Goal: Transaction & Acquisition: Book appointment/travel/reservation

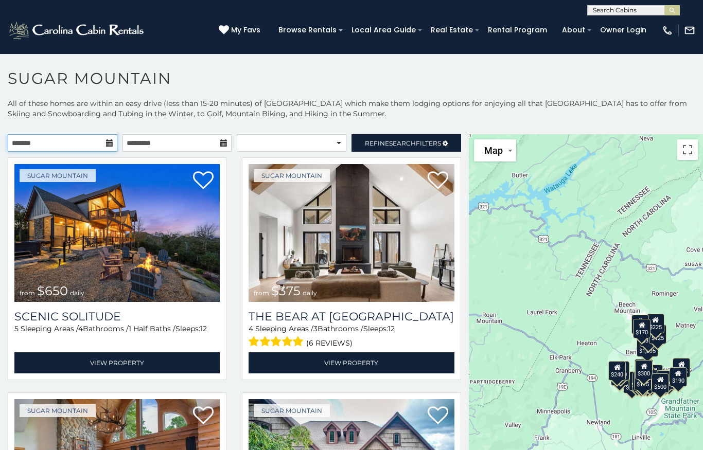
click at [91, 146] on input "text" at bounding box center [63, 142] width 110 height 17
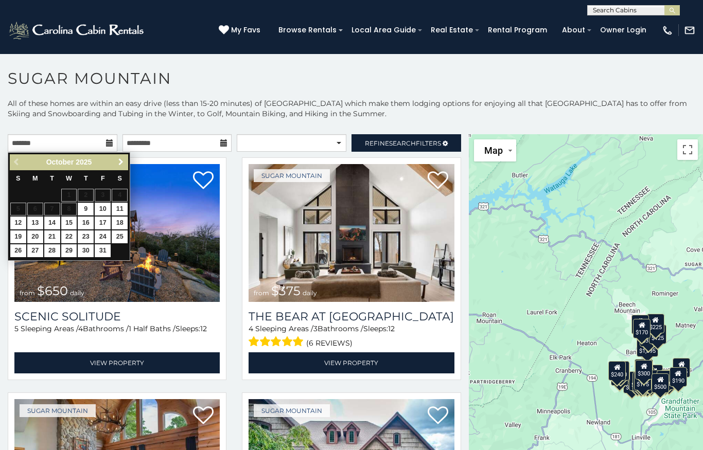
click at [120, 161] on span "Next" at bounding box center [121, 162] width 8 height 8
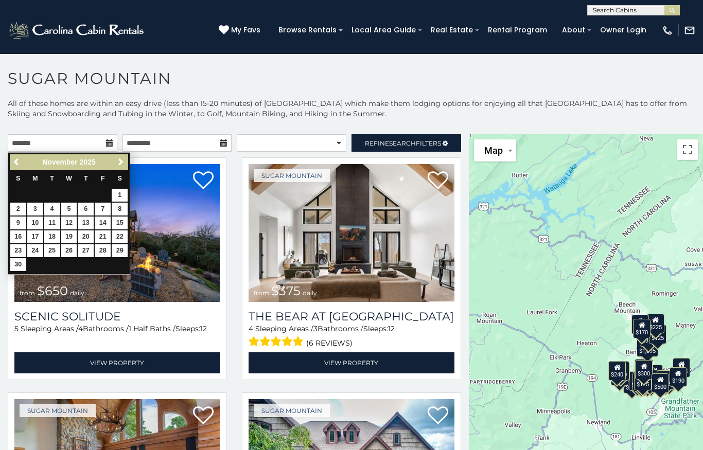
click at [69, 248] on link "26" at bounding box center [69, 250] width 16 height 13
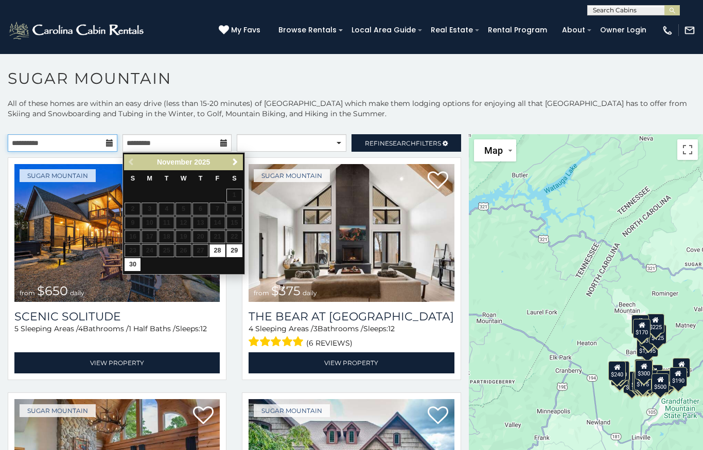
click at [103, 138] on input "**********" at bounding box center [63, 142] width 110 height 17
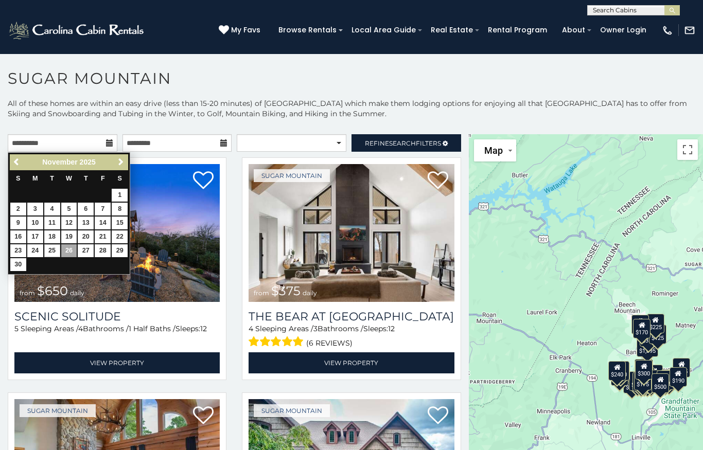
click at [51, 246] on link "25" at bounding box center [52, 250] width 16 height 13
type input "**********"
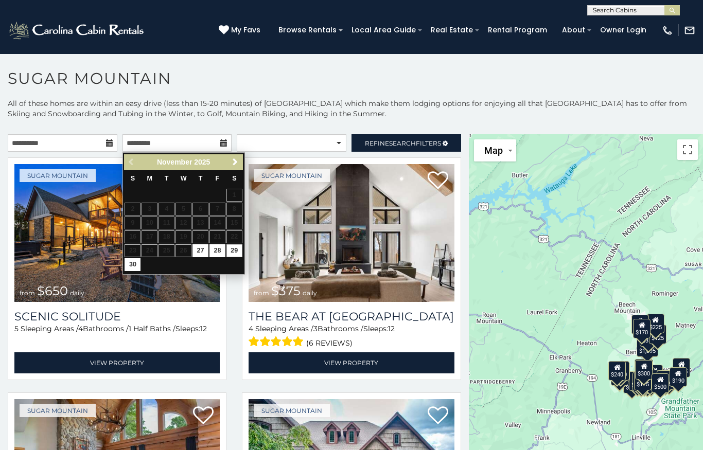
click at [235, 245] on link "29" at bounding box center [234, 250] width 16 height 13
type input "**********"
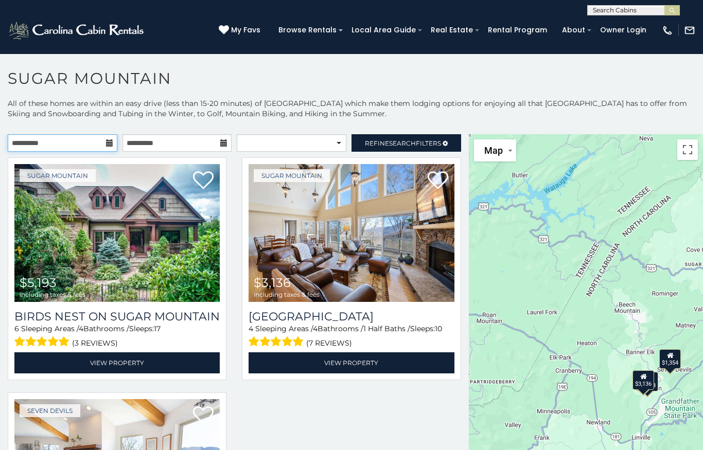
click at [105, 139] on input "**********" at bounding box center [63, 142] width 110 height 17
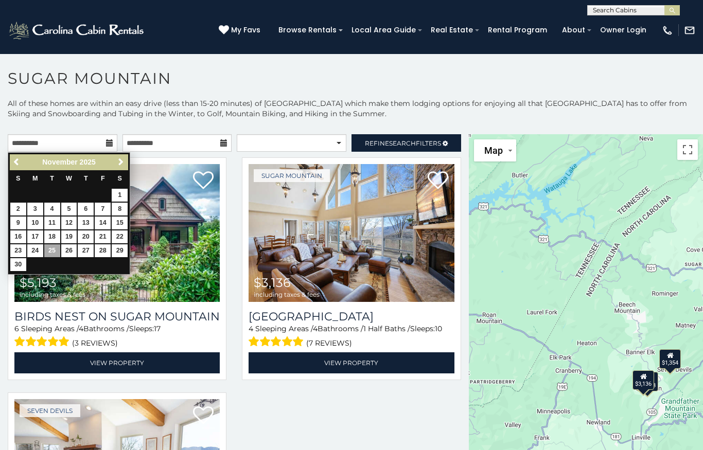
click at [71, 248] on link "26" at bounding box center [69, 250] width 16 height 13
type input "**********"
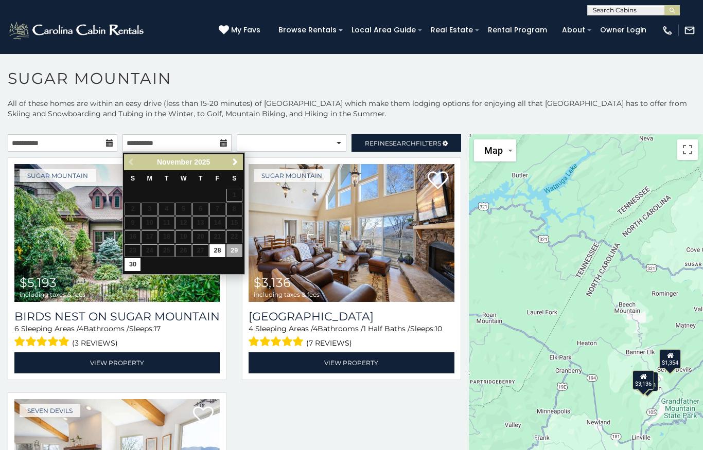
click at [234, 250] on link "29" at bounding box center [234, 250] width 16 height 13
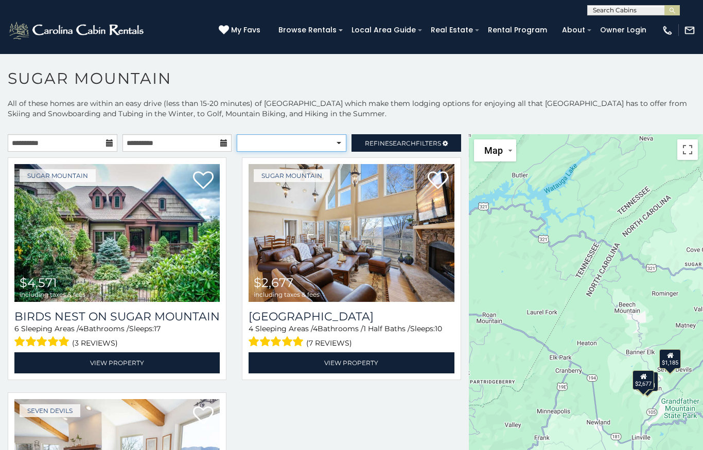
click at [324, 147] on select "**********" at bounding box center [292, 142] width 110 height 17
select select "*********"
click at [447, 140] on icon at bounding box center [444, 143] width 5 height 6
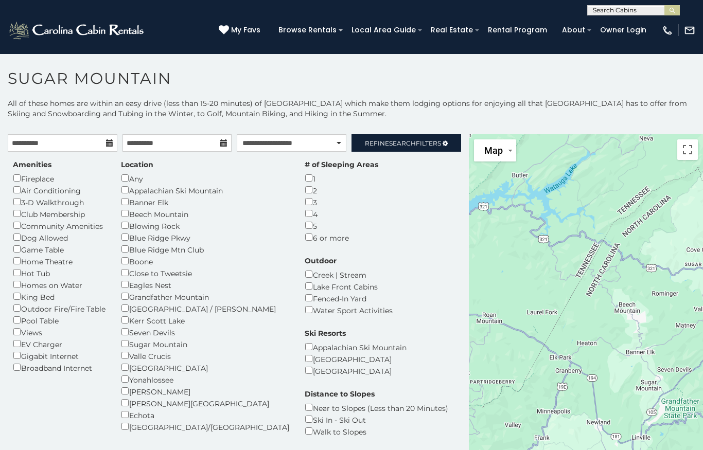
click at [437, 141] on span "Refine Search Filters" at bounding box center [403, 143] width 76 height 8
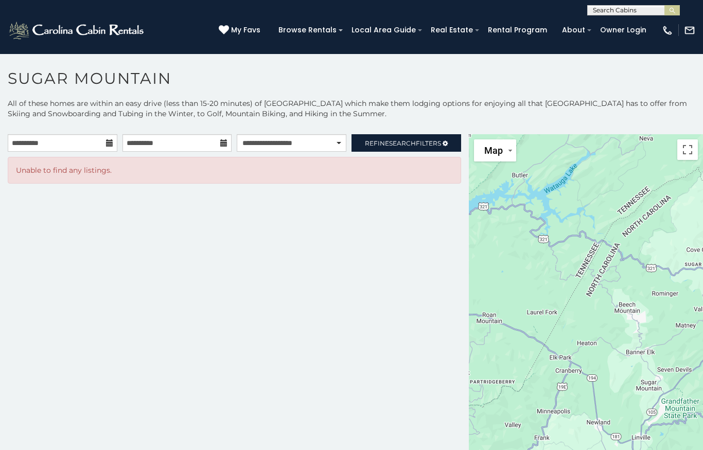
click at [428, 142] on span "Refine Search Filters" at bounding box center [403, 143] width 76 height 8
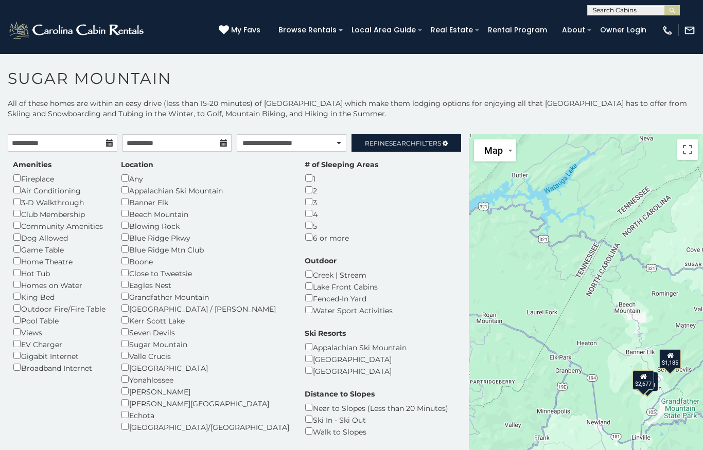
click at [439, 140] on span "Refine Search Filters" at bounding box center [403, 143] width 76 height 8
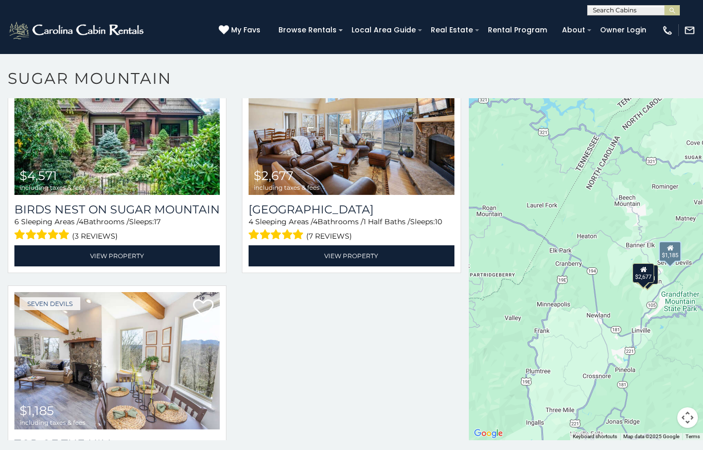
click at [183, 384] on img at bounding box center [116, 361] width 205 height 138
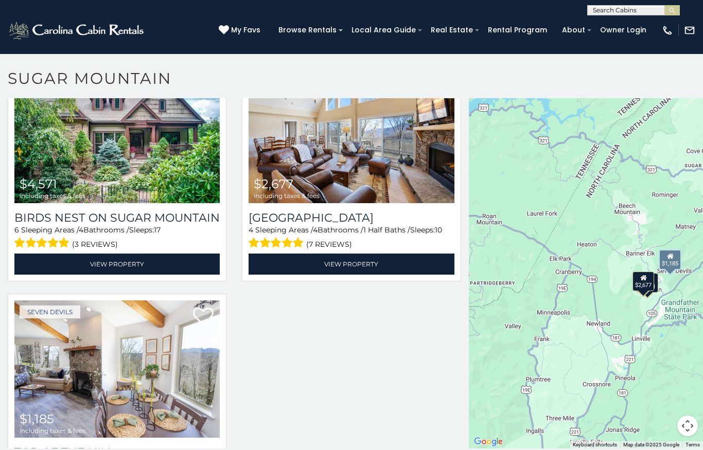
scroll to position [92, 0]
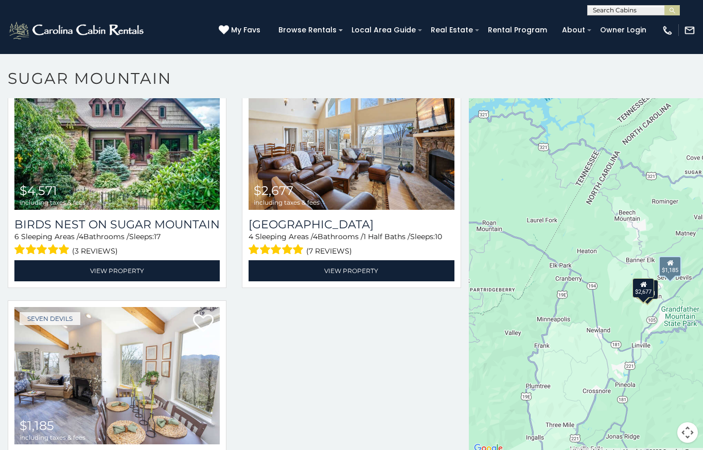
click at [417, 168] on img at bounding box center [350, 141] width 205 height 138
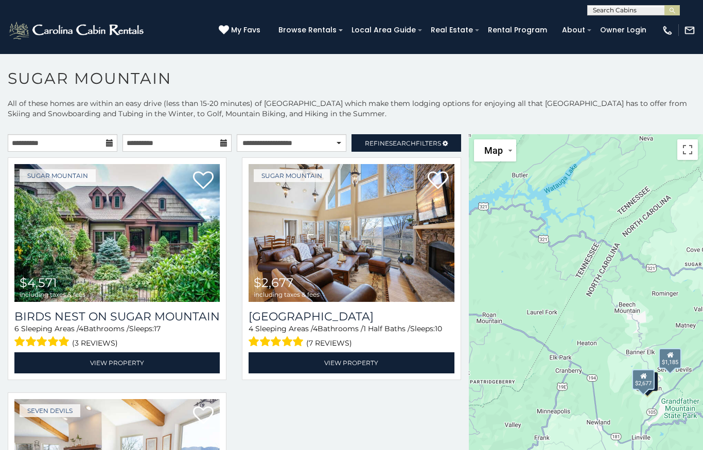
scroll to position [0, 0]
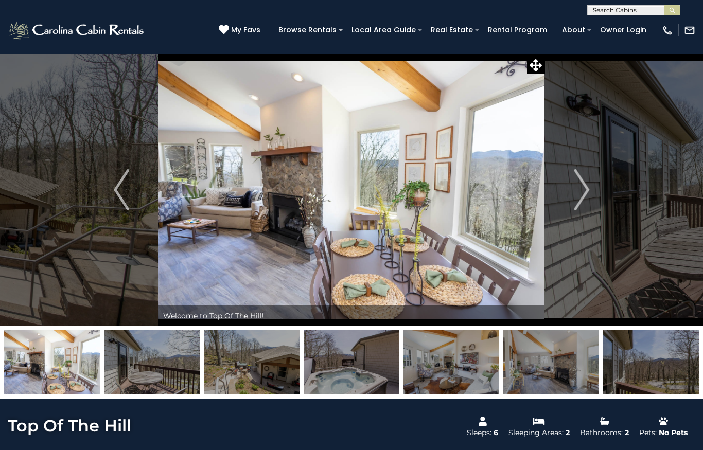
click at [582, 189] on img "Next" at bounding box center [580, 189] width 15 height 41
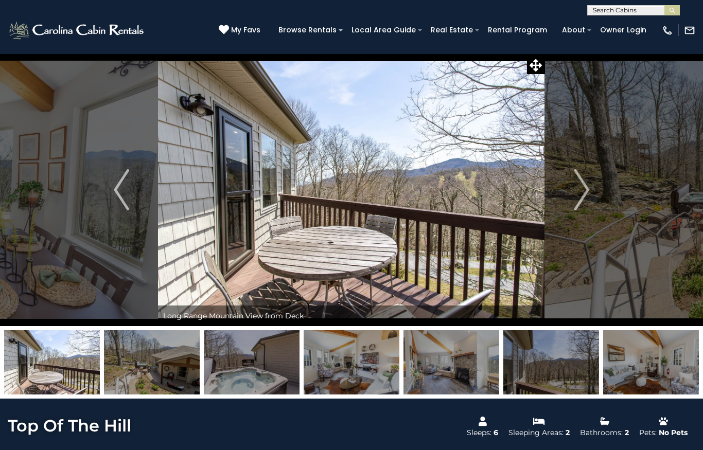
click at [585, 186] on img "Next" at bounding box center [580, 189] width 15 height 41
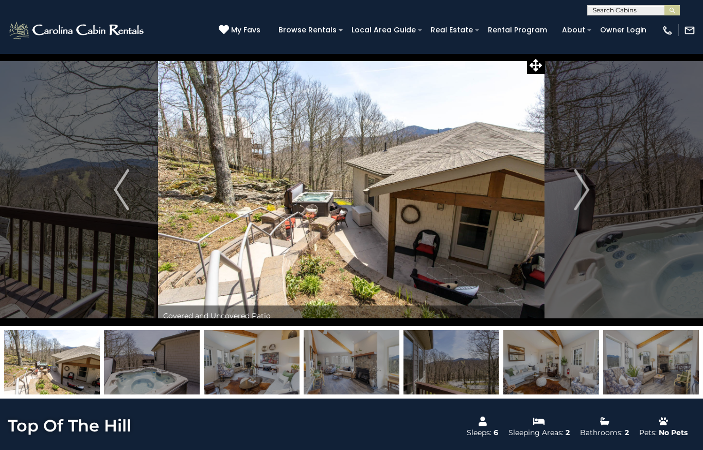
click at [585, 186] on img "Next" at bounding box center [580, 189] width 15 height 41
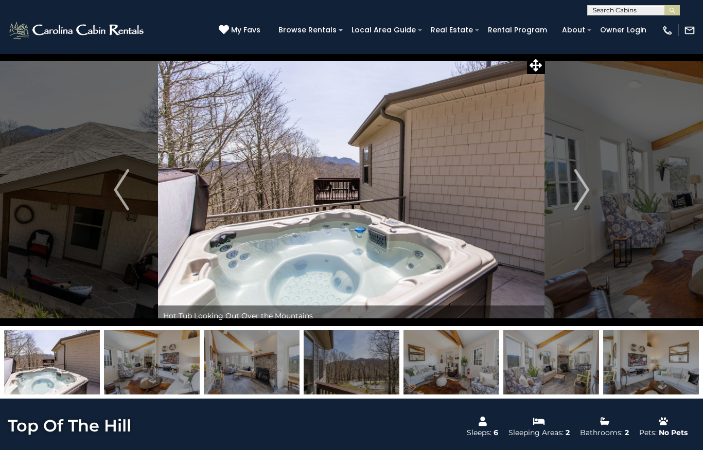
click at [578, 188] on img "Next" at bounding box center [580, 189] width 15 height 41
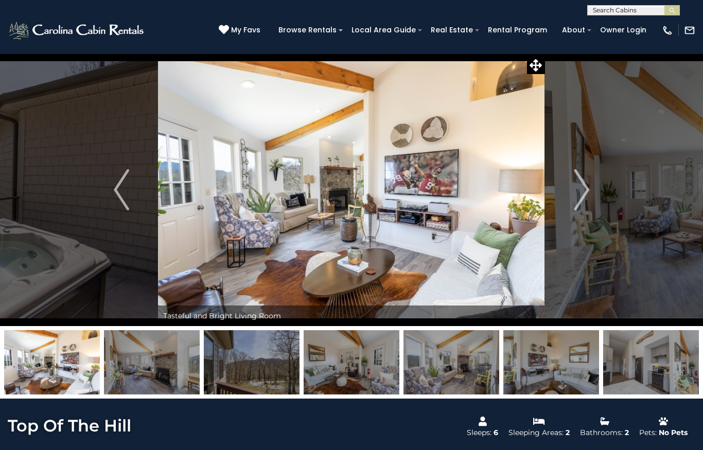
click at [576, 189] on img "Next" at bounding box center [580, 189] width 15 height 41
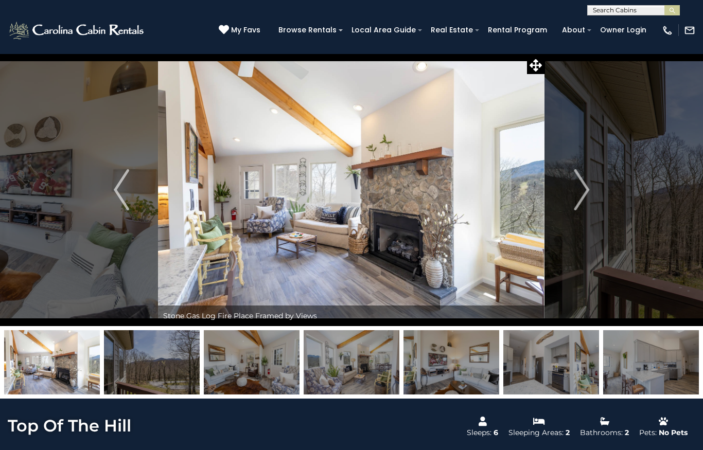
click at [575, 190] on img "Next" at bounding box center [580, 189] width 15 height 41
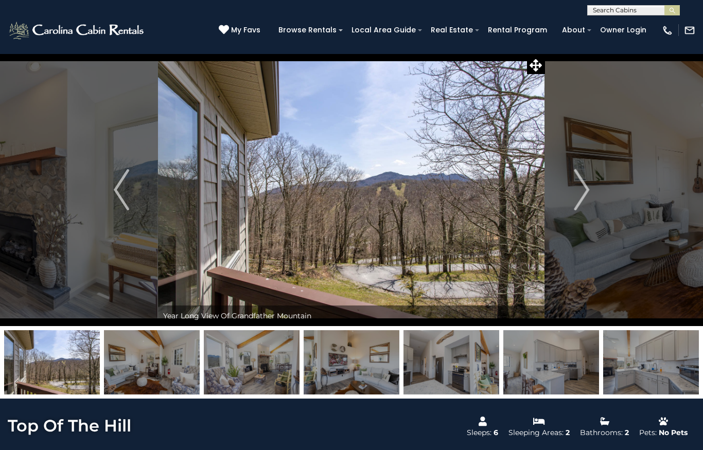
click at [579, 191] on img "Next" at bounding box center [580, 189] width 15 height 41
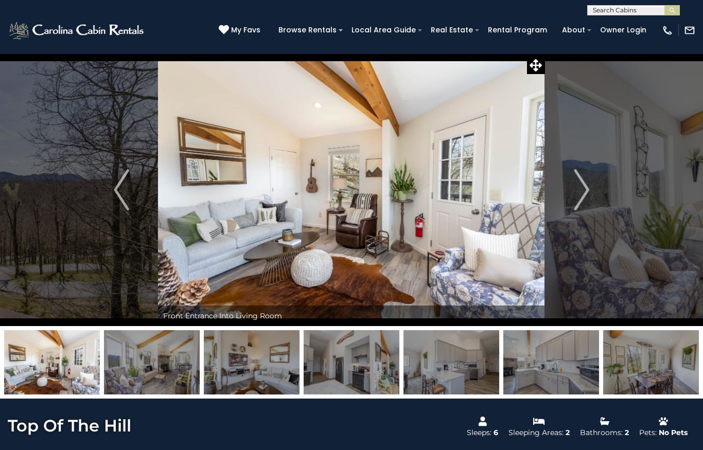
click at [581, 191] on img "Next" at bounding box center [580, 189] width 15 height 41
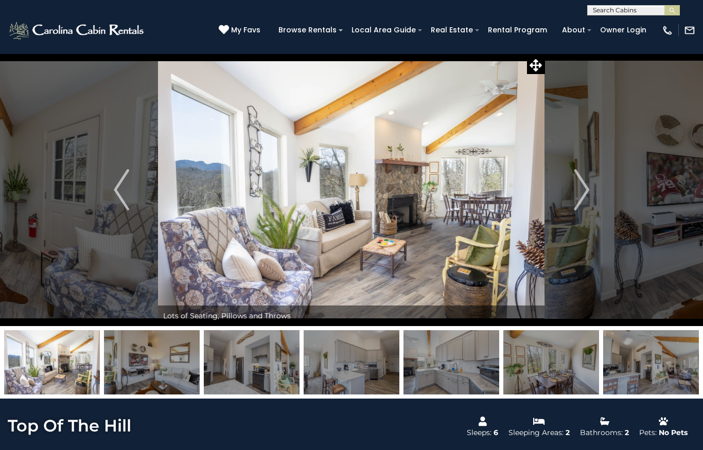
click at [579, 193] on img "Next" at bounding box center [580, 189] width 15 height 41
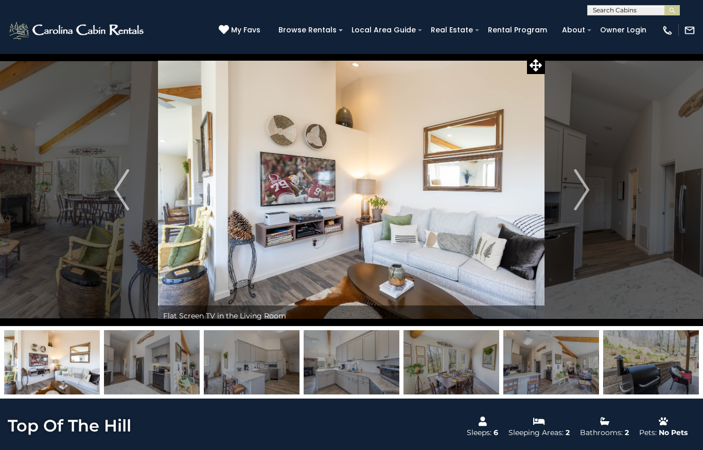
click at [581, 193] on img "Next" at bounding box center [580, 189] width 15 height 41
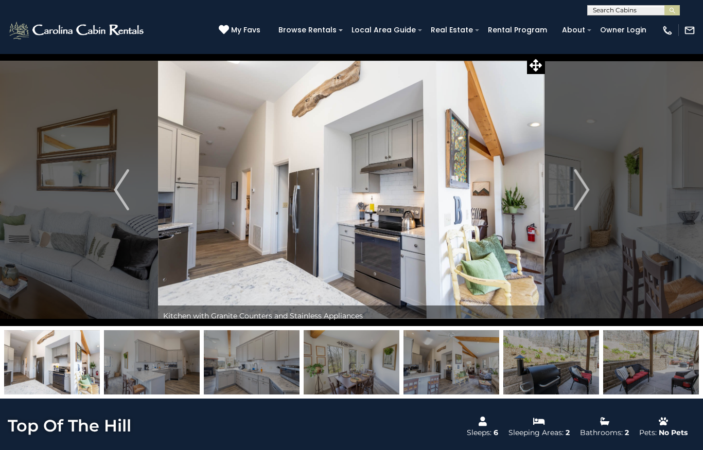
click at [580, 193] on img "Next" at bounding box center [580, 189] width 15 height 41
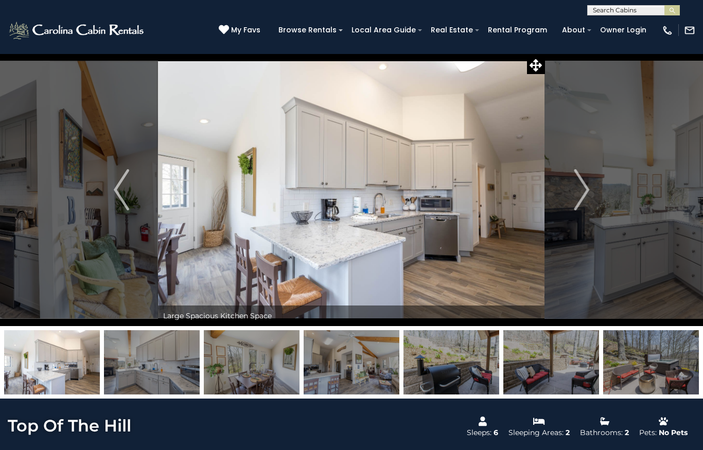
click at [580, 195] on img "Next" at bounding box center [580, 189] width 15 height 41
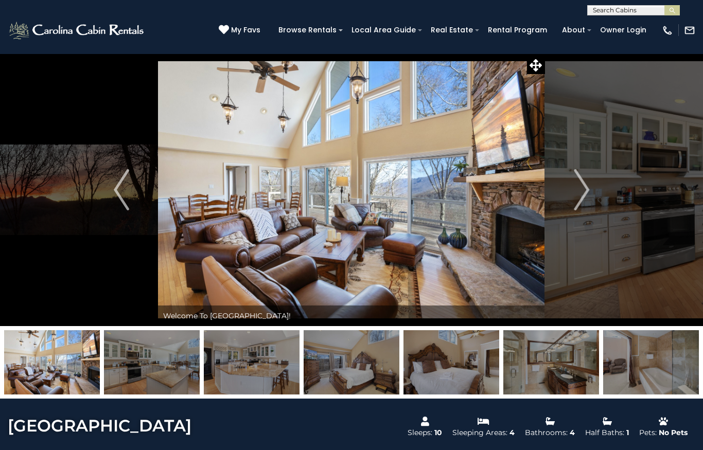
click at [590, 195] on button "Next" at bounding box center [581, 189] width 73 height 273
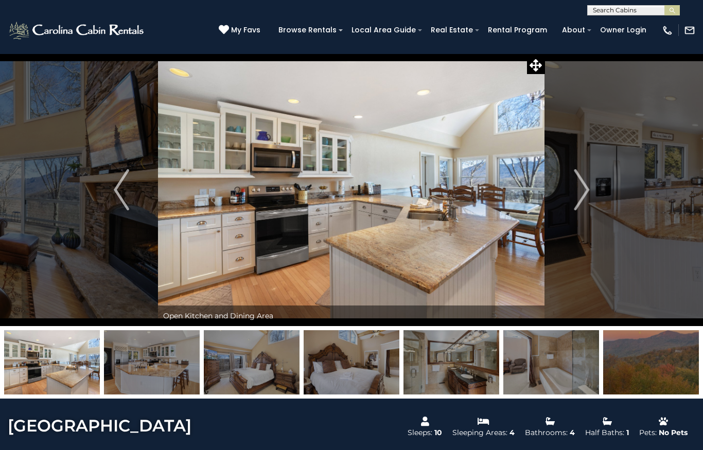
click at [572, 176] on button "Next" at bounding box center [581, 189] width 73 height 273
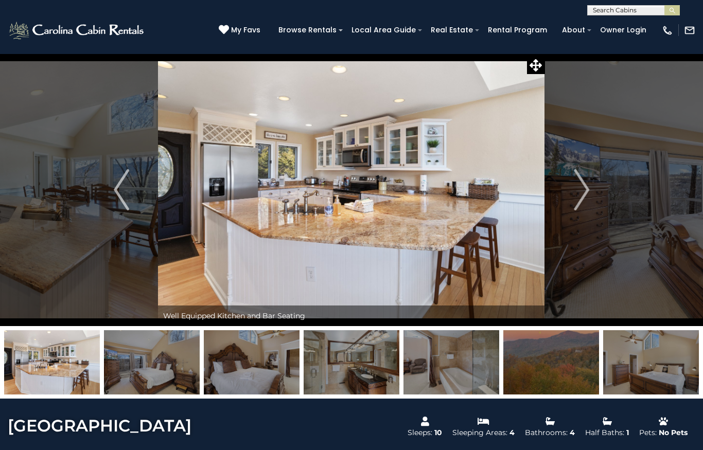
click at [569, 191] on button "Next" at bounding box center [581, 189] width 73 height 273
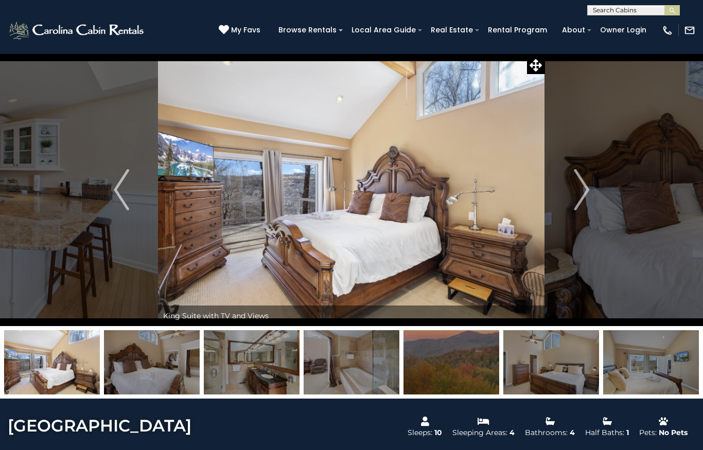
click at [568, 196] on button "Next" at bounding box center [581, 189] width 73 height 273
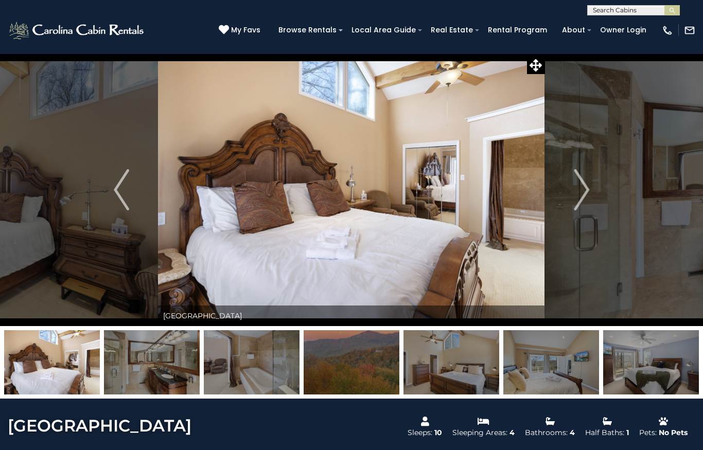
click at [563, 197] on button "Next" at bounding box center [581, 189] width 73 height 273
